Goal: Check status: Check status

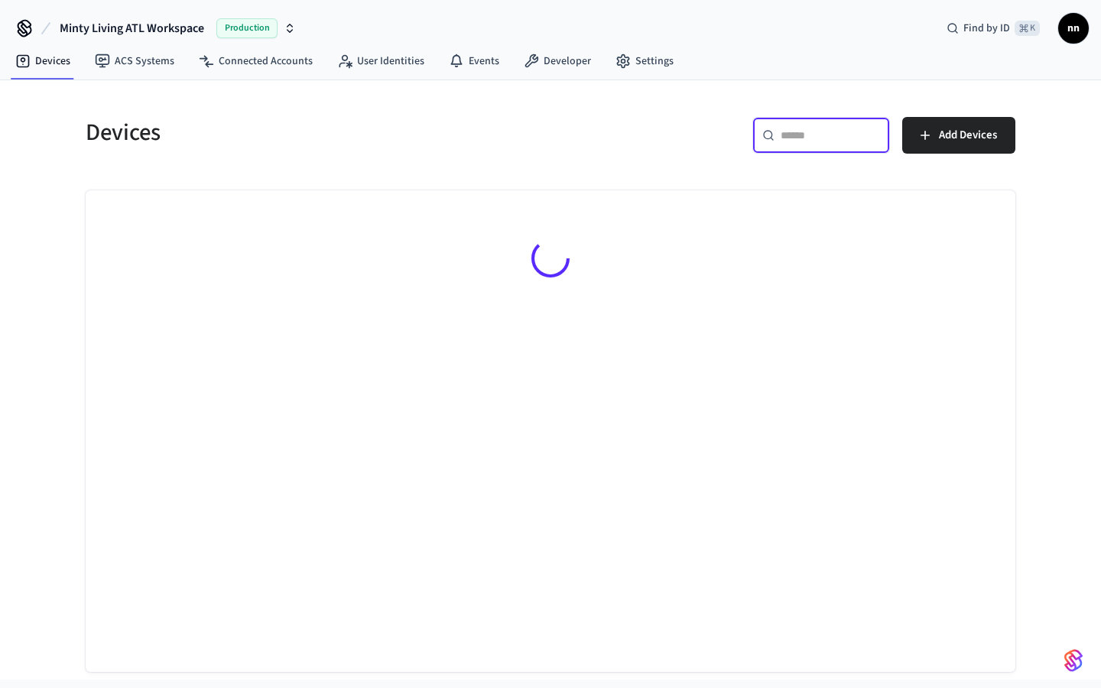
click at [795, 141] on input "text" at bounding box center [830, 135] width 99 height 15
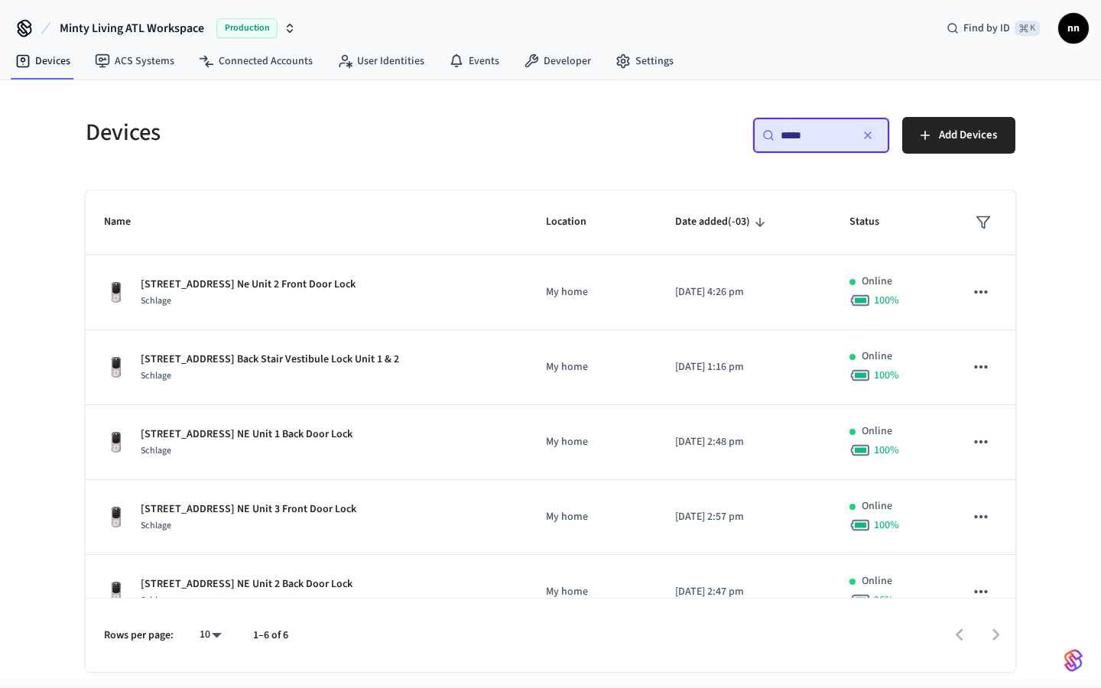
type input "****"
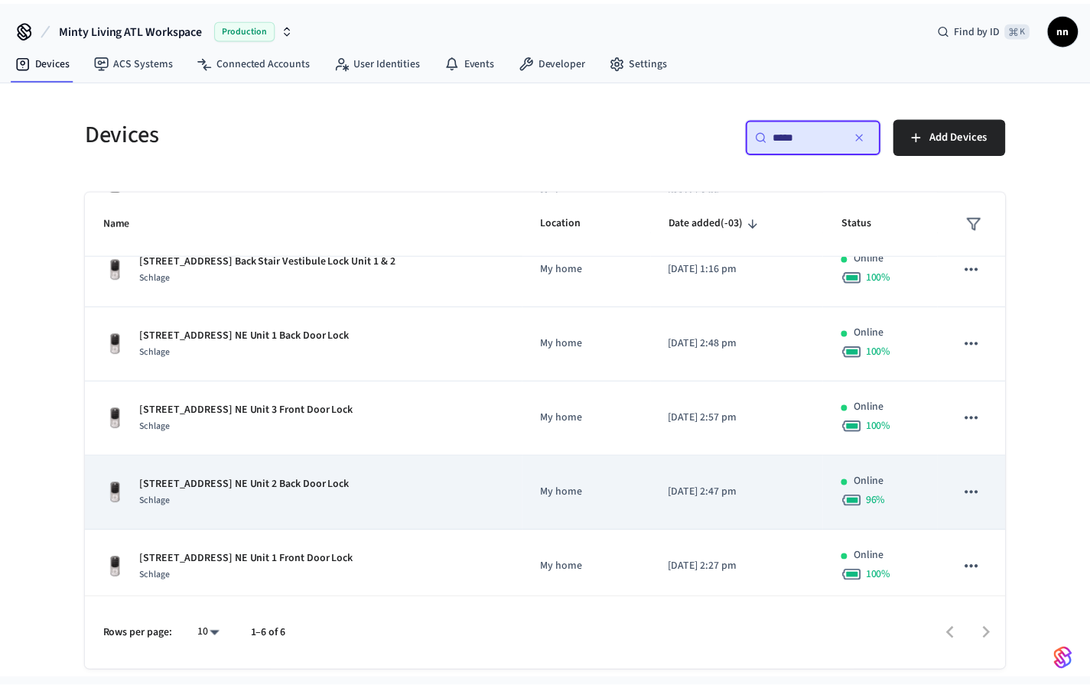
scroll to position [102, 0]
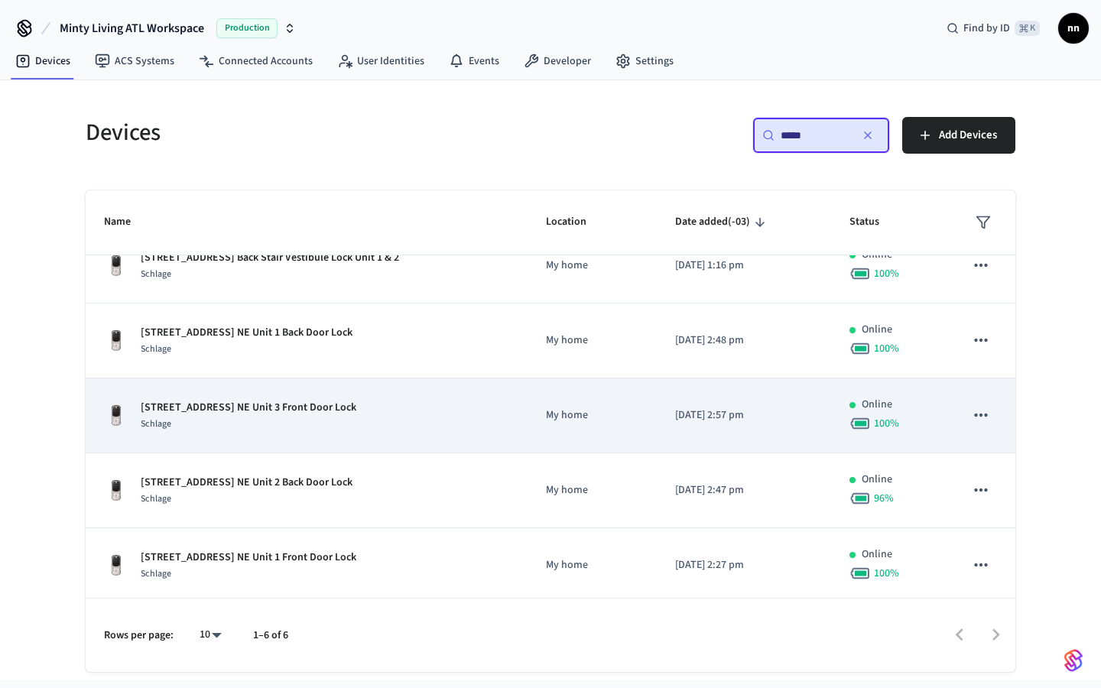
click at [361, 416] on div "1031 Austin Ave. NE Unit 3 Front Door Lock Schlage" at bounding box center [306, 416] width 405 height 32
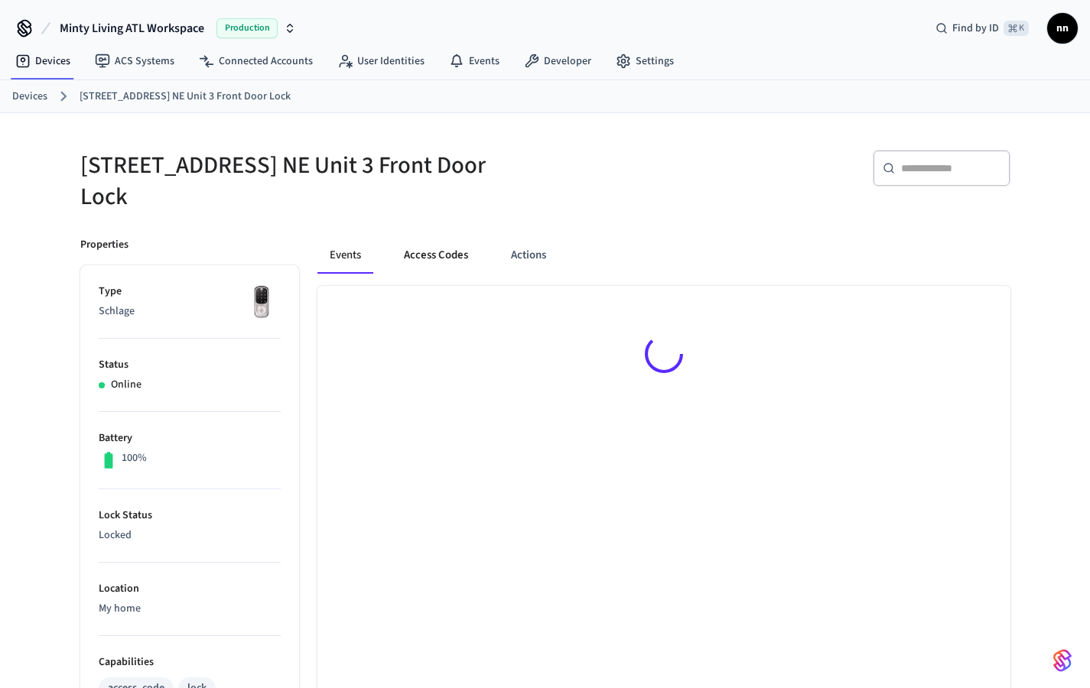
click at [451, 252] on button "Access Codes" at bounding box center [436, 255] width 89 height 37
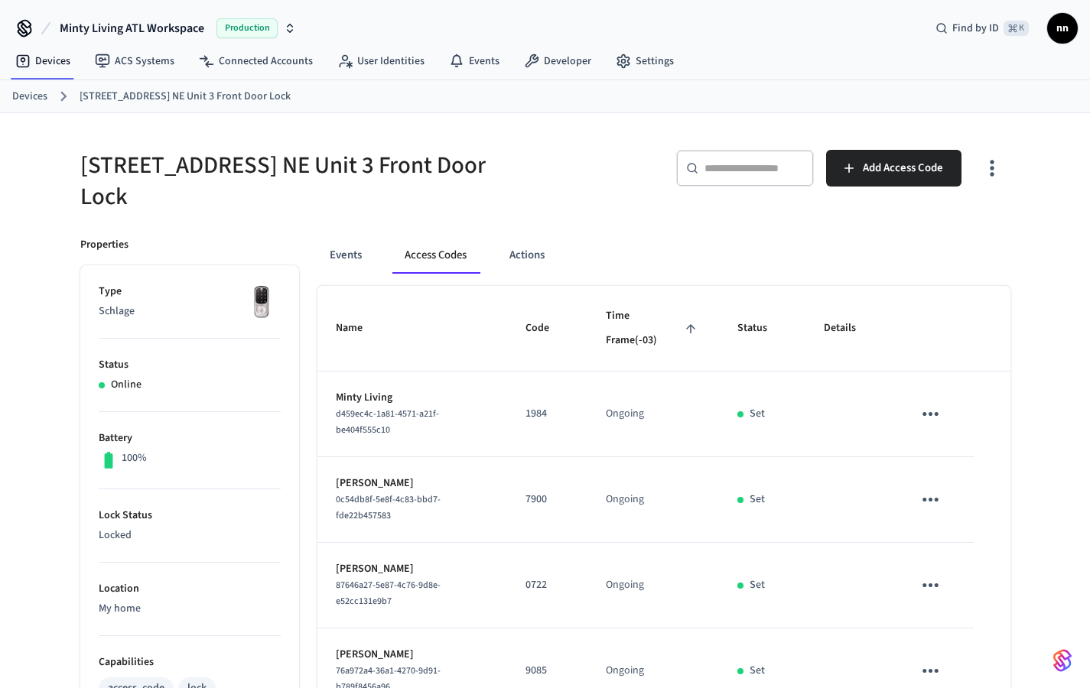
scroll to position [421, 0]
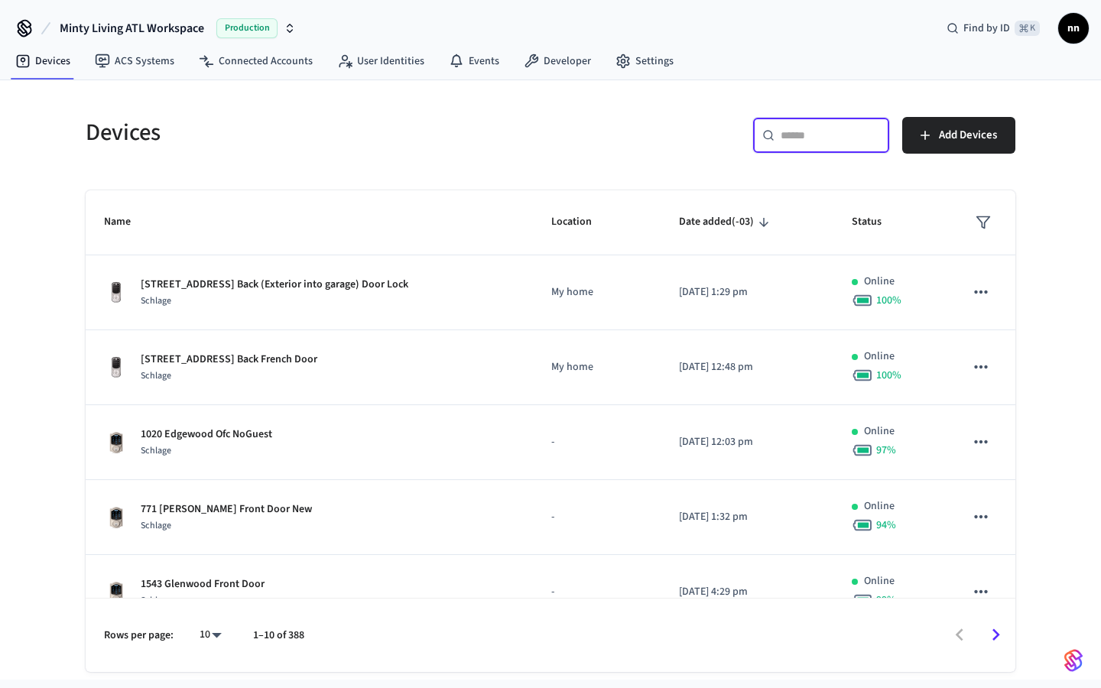
click at [811, 130] on input "text" at bounding box center [830, 135] width 99 height 15
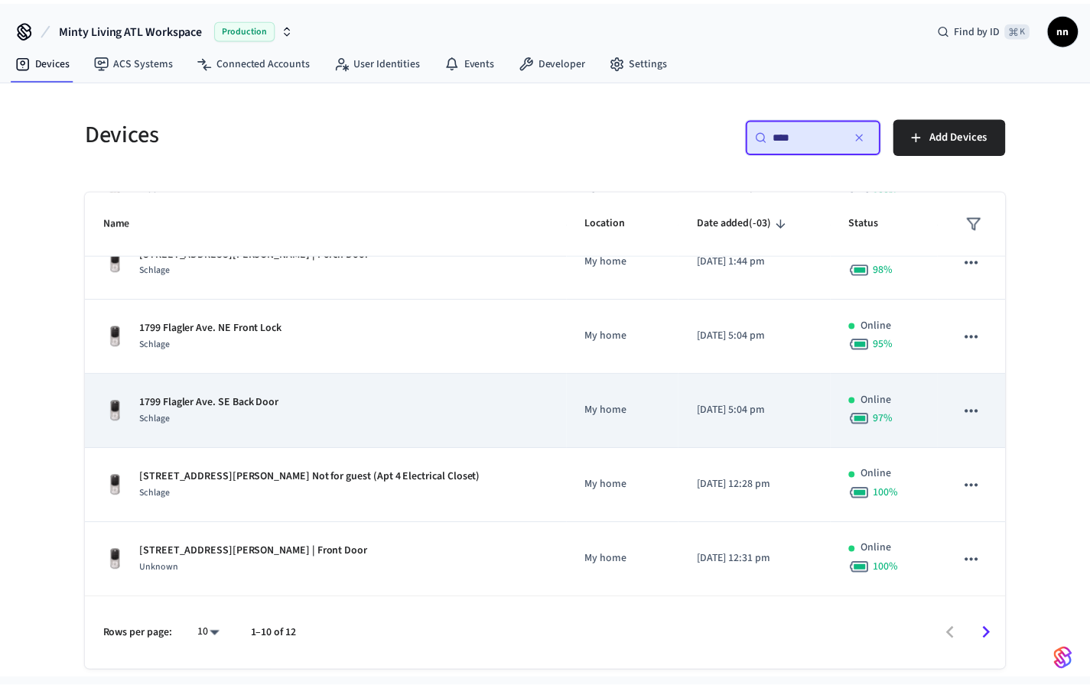
scroll to position [320, 0]
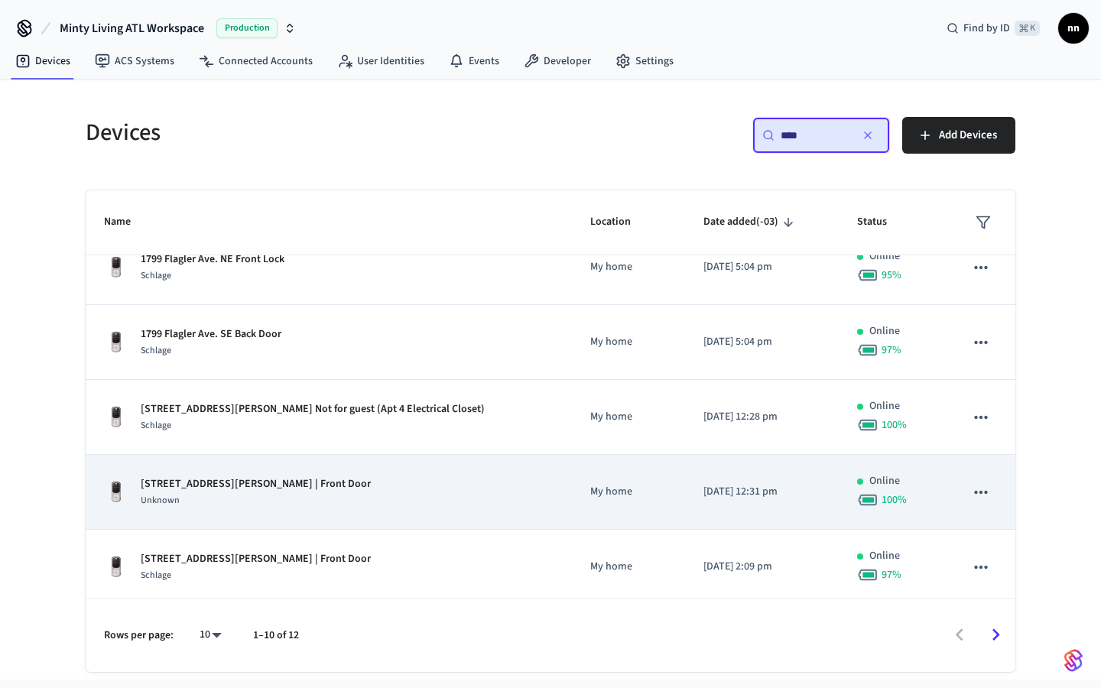
type input "***"
click at [378, 495] on div "[STREET_ADDRESS][PERSON_NAME] | Front Door Unknown" at bounding box center [329, 492] width 450 height 32
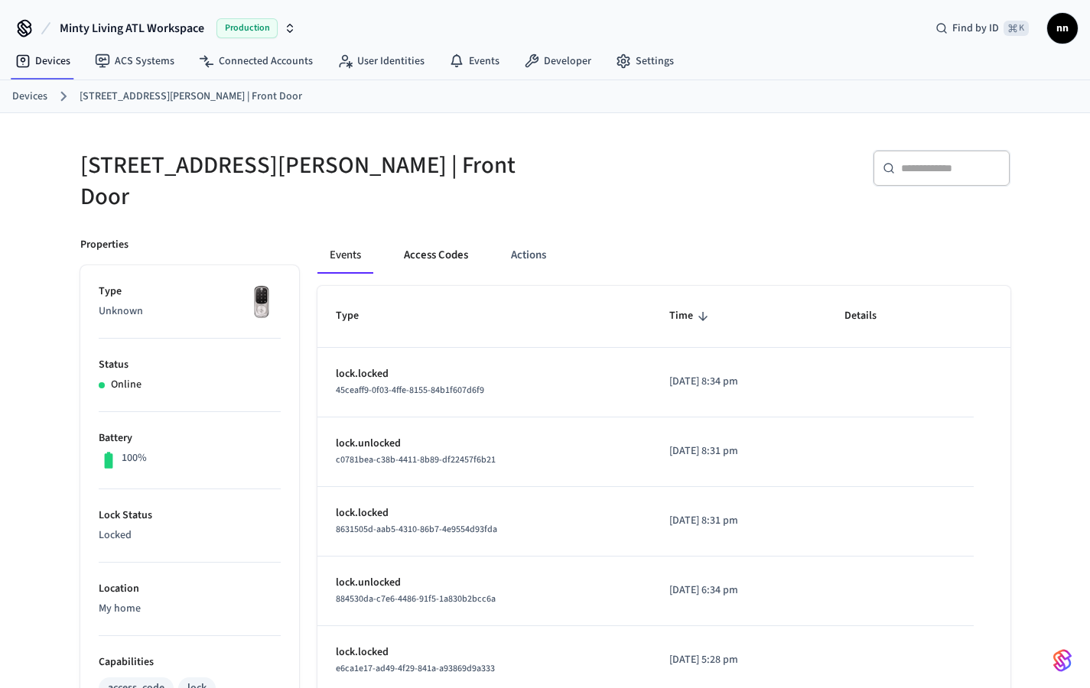
click at [438, 237] on button "Access Codes" at bounding box center [436, 255] width 89 height 37
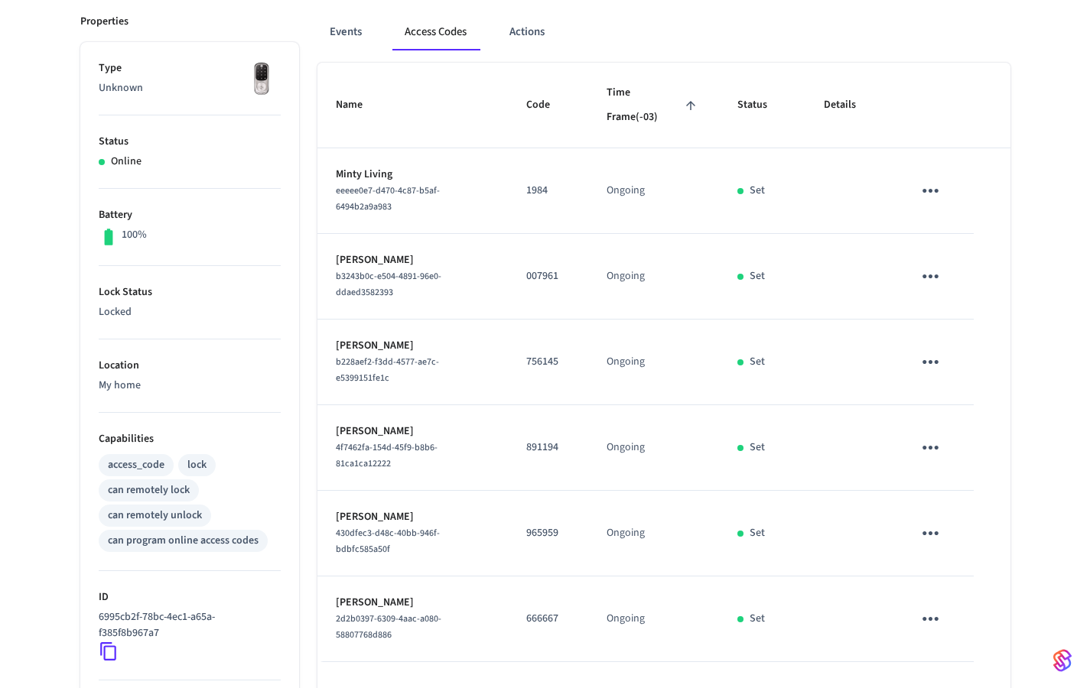
scroll to position [242, 0]
